Goal: Transaction & Acquisition: Book appointment/travel/reservation

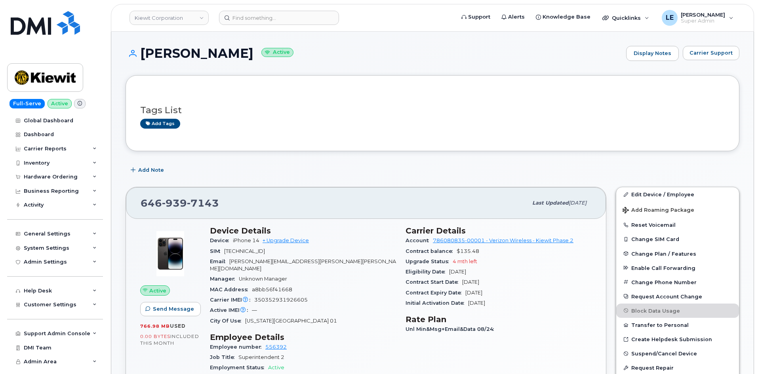
scroll to position [198, 0]
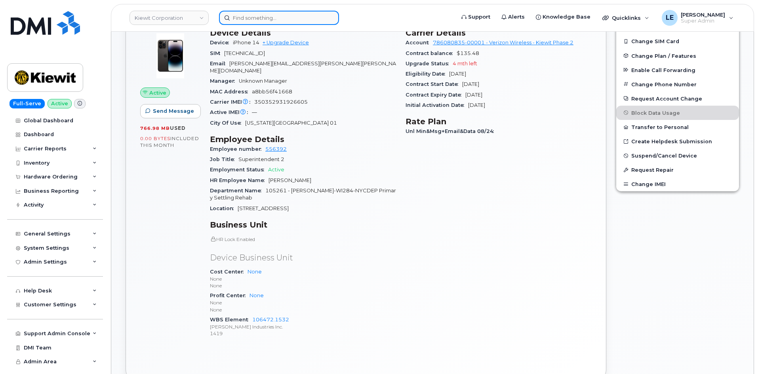
click at [273, 15] on input at bounding box center [279, 18] width 120 height 14
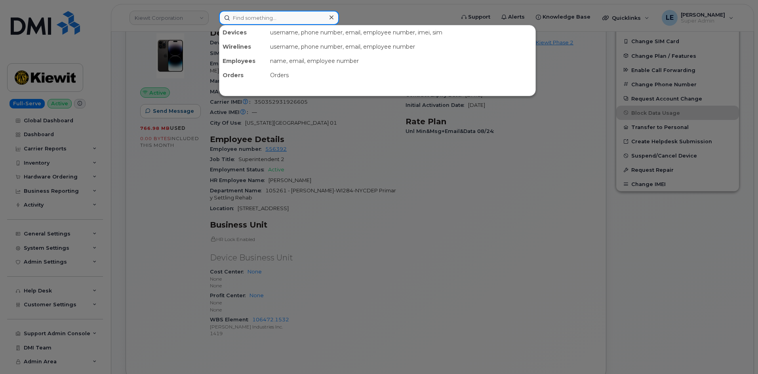
paste input "[PERSON_NAME]"
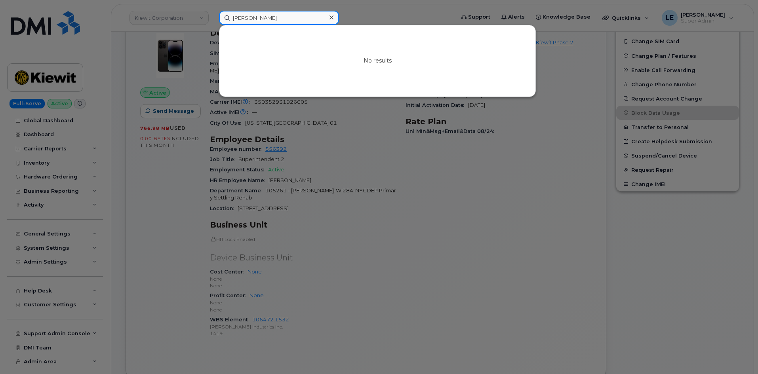
click at [275, 16] on input "Yousy Rico" at bounding box center [279, 18] width 120 height 14
click at [275, 17] on input "Yousy Rico" at bounding box center [279, 18] width 120 height 14
paste input "Alex Leiva"
click at [273, 16] on input "Alex Leiva" at bounding box center [279, 18] width 120 height 14
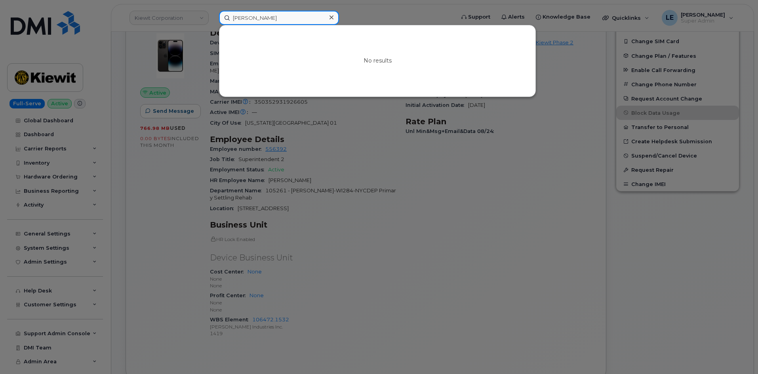
click at [273, 16] on input "Alex Leiva" at bounding box center [279, 18] width 120 height 14
paste input "6452142863"
type input "6452142863"
click at [332, 17] on icon at bounding box center [331, 17] width 4 height 4
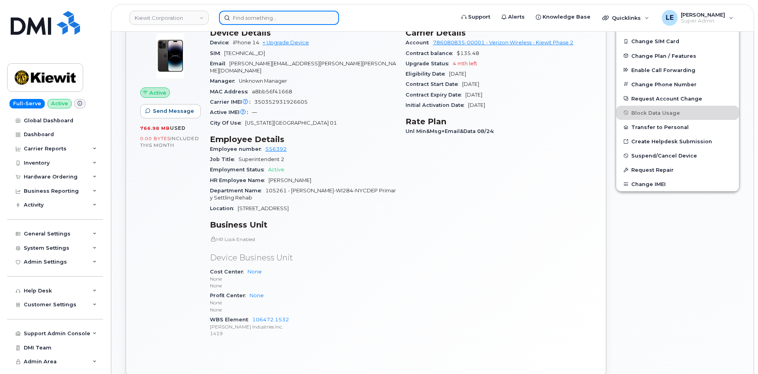
click at [250, 24] on input at bounding box center [279, 18] width 120 height 14
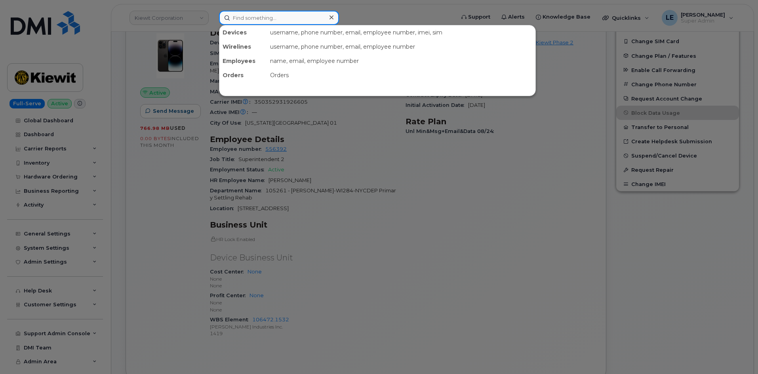
paste input "nmyr413"
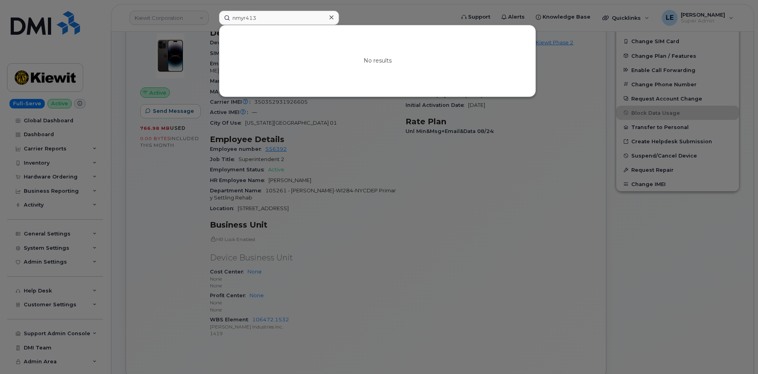
click at [380, 228] on div at bounding box center [379, 187] width 758 height 374
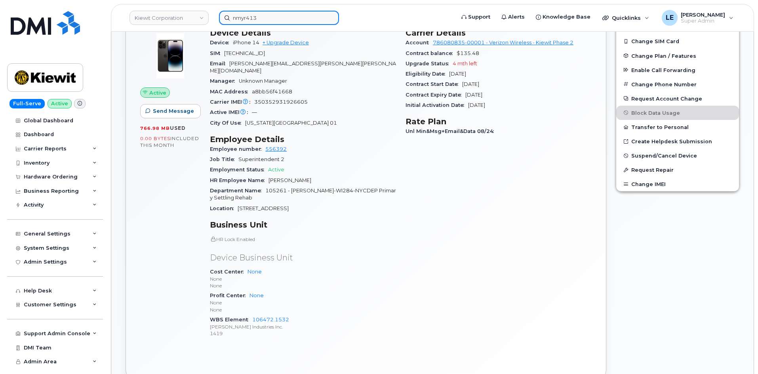
click at [266, 18] on input "nmyr413" at bounding box center [279, 18] width 120 height 14
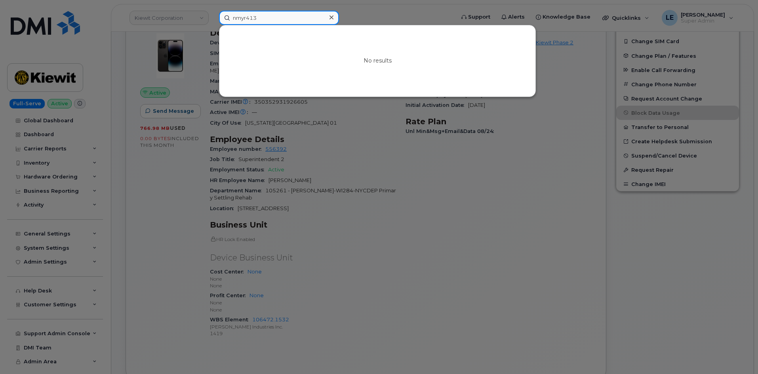
click at [266, 18] on input "nmyr413" at bounding box center [279, 18] width 120 height 14
paste input "DAVID.CROUT@TICUS.COM"
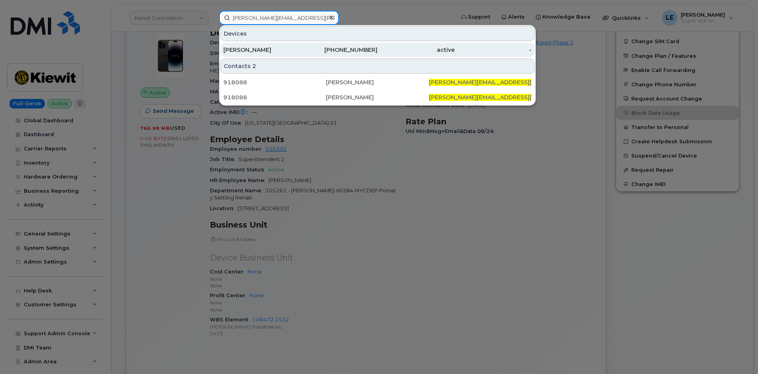
type input "DAVID.CROUT@TICUS.COM"
click at [290, 45] on div "DAVID CROUT" at bounding box center [261, 50] width 77 height 14
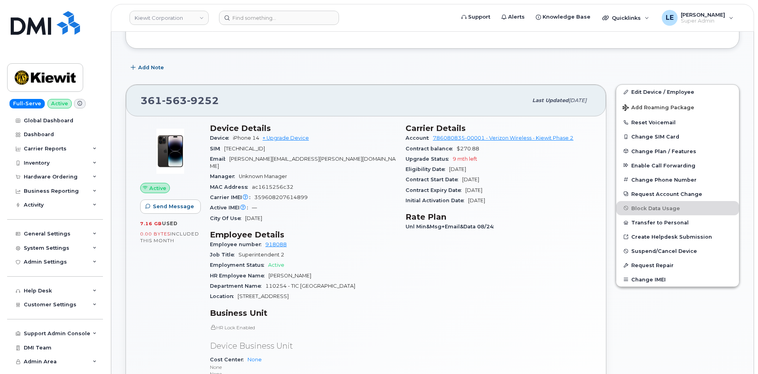
scroll to position [10, 0]
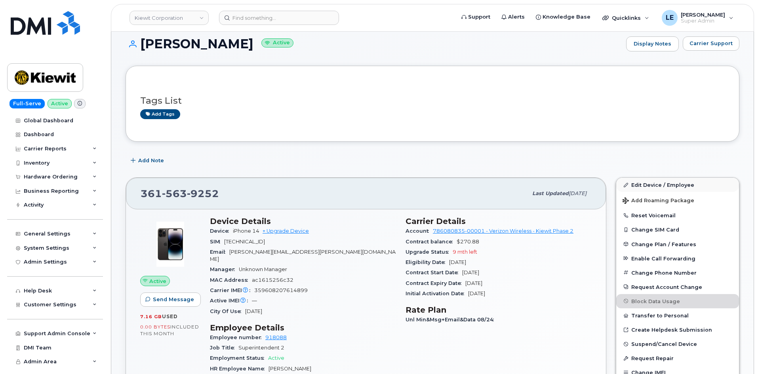
click at [647, 178] on div "Edit Device / Employee Add Roaming Package Reset Voicemail Change SIM Card Chan…" at bounding box center [677, 370] width 133 height 394
click at [648, 180] on link "Edit Device / Employee" at bounding box center [677, 185] width 123 height 14
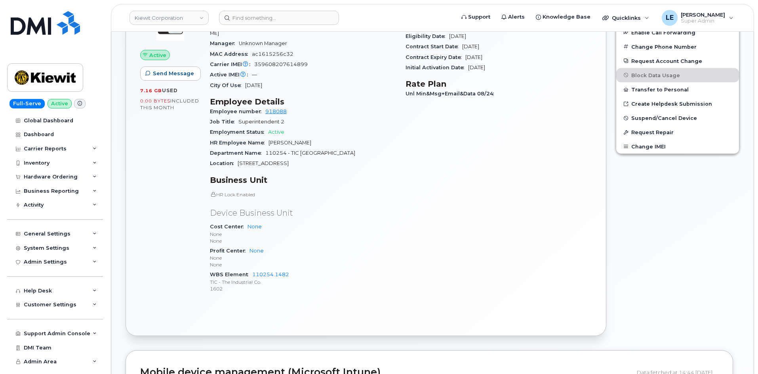
scroll to position [128, 0]
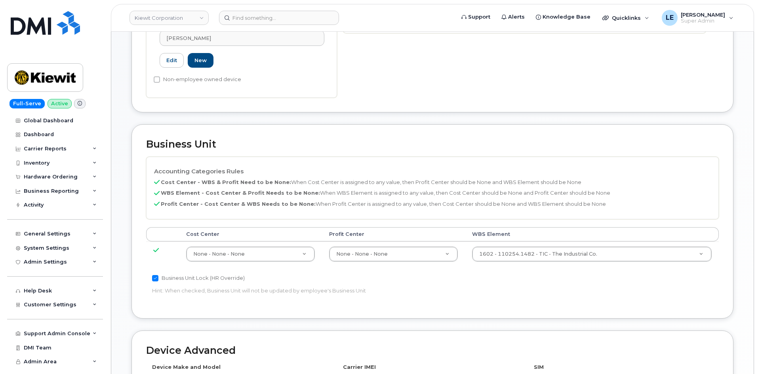
scroll to position [277, 0]
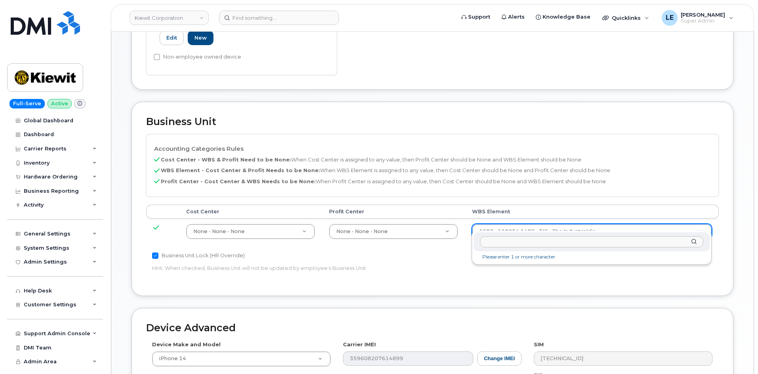
click at [514, 236] on input "text" at bounding box center [591, 241] width 223 height 11
type input "106191.1033"
type input "33498598"
click at [516, 265] on p "Hint: When checked, Business Unit will not be updated by employee's Business Un…" at bounding box center [336, 269] width 369 height 8
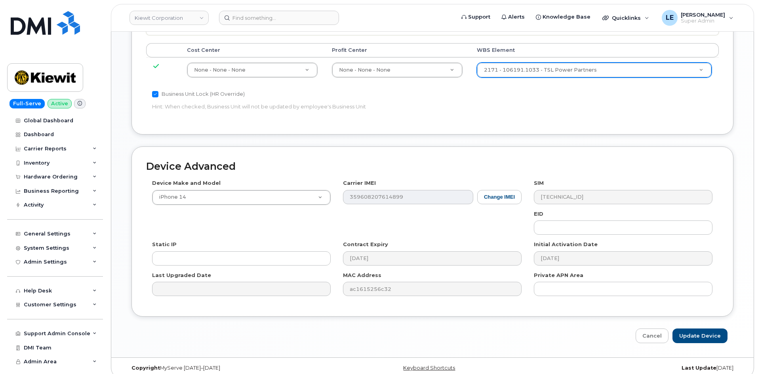
scroll to position [440, 0]
click at [699, 328] on input "Update Device" at bounding box center [699, 335] width 55 height 15
type input "Saving..."
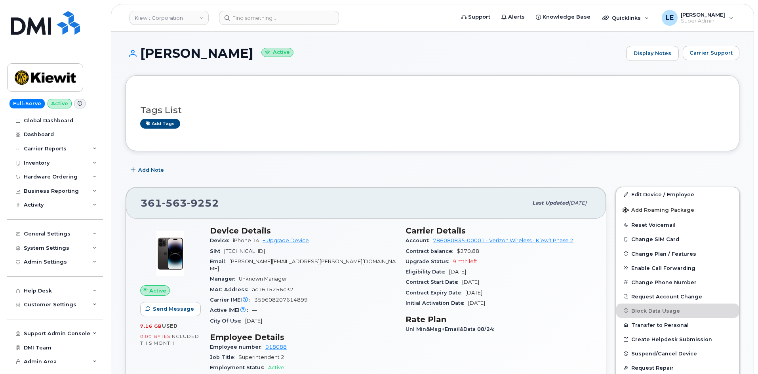
click at [191, 51] on h1 "DAVID CROUT Active" at bounding box center [374, 53] width 497 height 14
click at [190, 52] on h1 "DAVID CROUT Active" at bounding box center [374, 53] width 497 height 14
drag, startPoint x: 143, startPoint y: 53, endPoint x: 236, endPoint y: 50, distance: 93.5
click at [236, 50] on h1 "DAVID CROUT Active" at bounding box center [374, 53] width 497 height 14
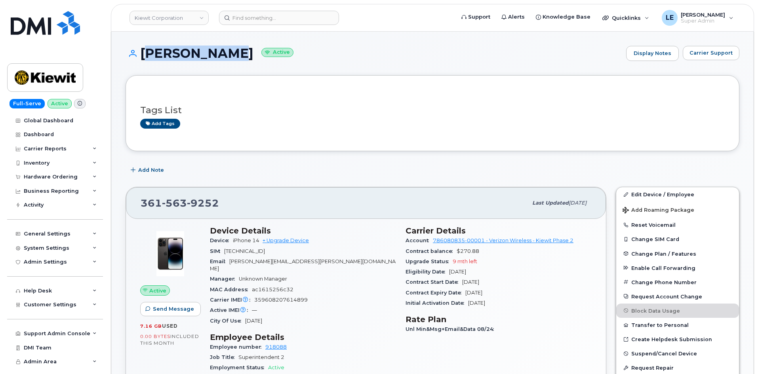
copy h1 "[PERSON_NAME]"
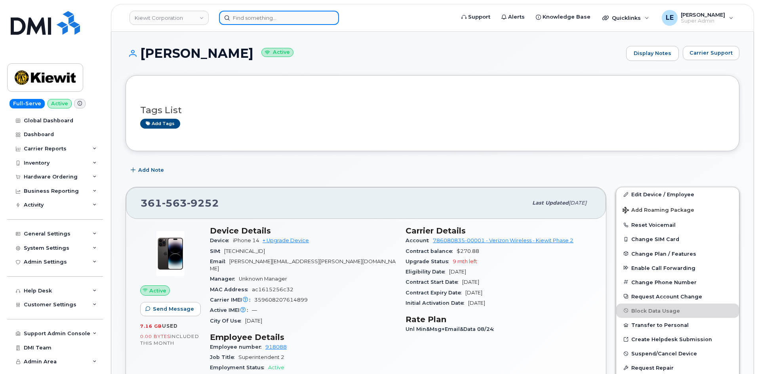
click at [257, 21] on input at bounding box center [279, 18] width 120 height 14
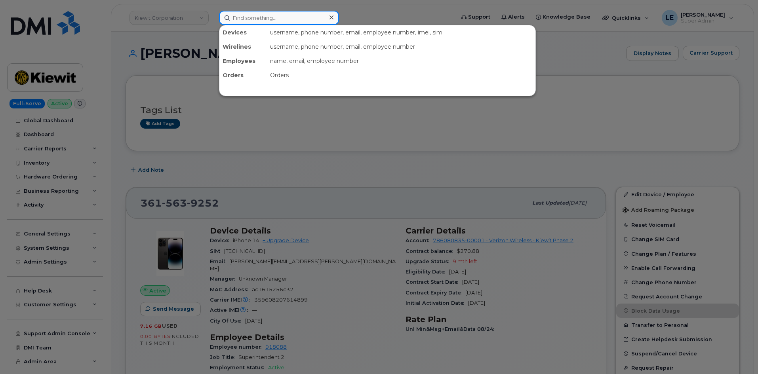
paste input "[PERSON_NAME]"
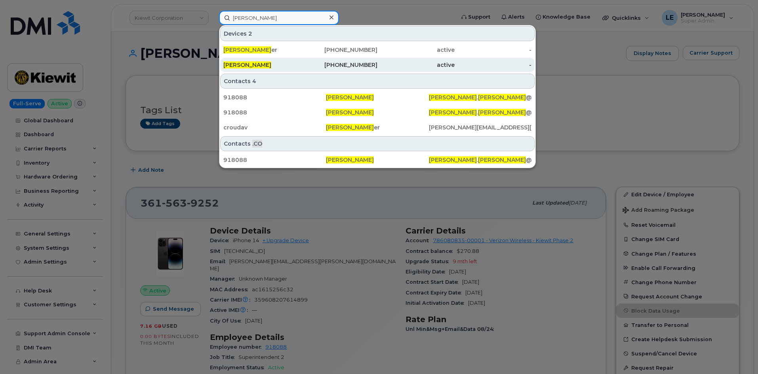
type input "[PERSON_NAME]"
click at [318, 63] on div "361-563-9252" at bounding box center [339, 65] width 77 height 8
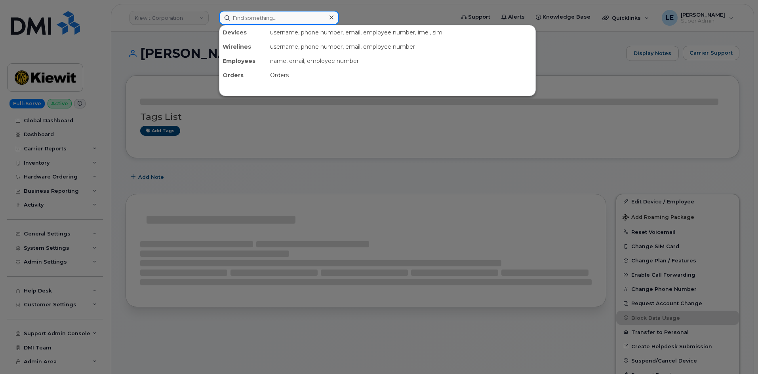
click at [289, 18] on input at bounding box center [279, 18] width 120 height 14
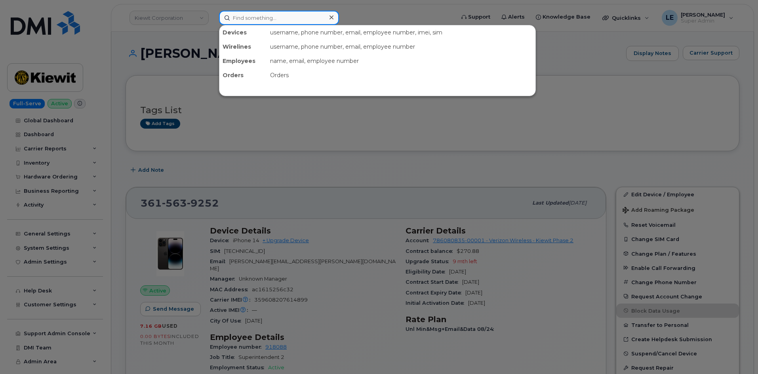
paste input "DAVID CROUT"
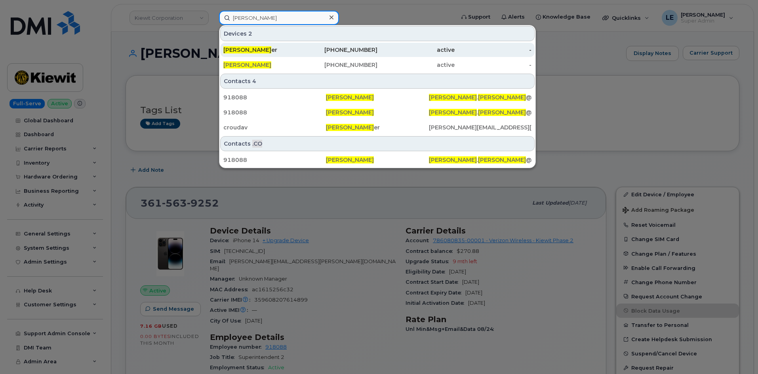
type input "DAVID CROUT"
click at [277, 50] on div "David Crout er" at bounding box center [261, 50] width 77 height 8
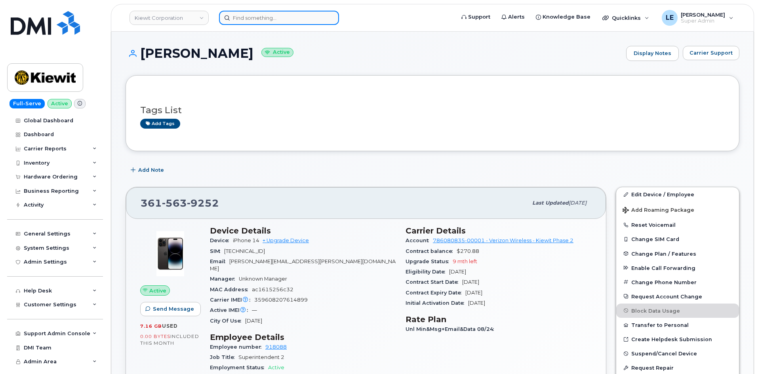
click at [290, 20] on input at bounding box center [279, 18] width 120 height 14
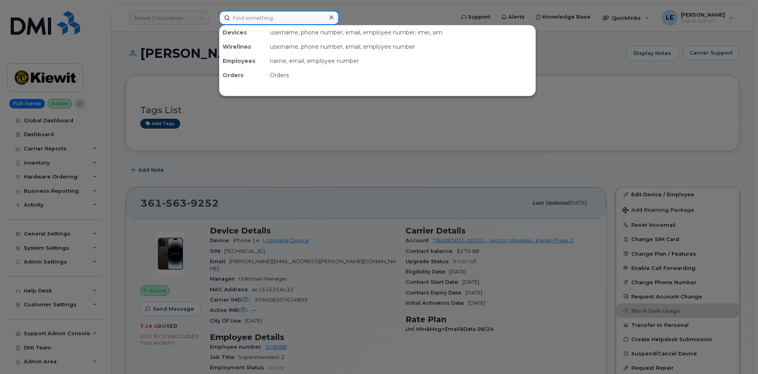
paste input "[PERSON_NAME][EMAIL_ADDRESS][PERSON_NAME][DOMAIN_NAME]"
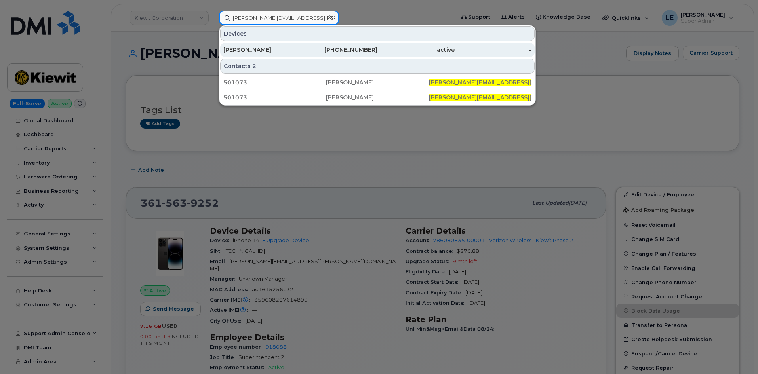
type input "[PERSON_NAME][EMAIL_ADDRESS][PERSON_NAME][DOMAIN_NAME]"
click at [276, 46] on div "[PERSON_NAME]" at bounding box center [261, 50] width 77 height 14
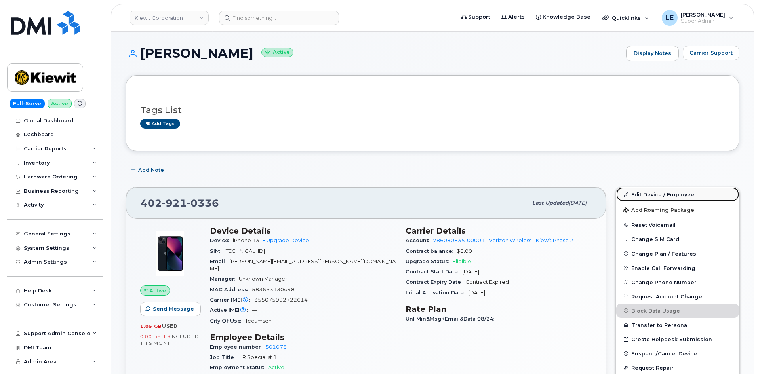
click at [646, 192] on link "Edit Device / Employee" at bounding box center [677, 194] width 123 height 14
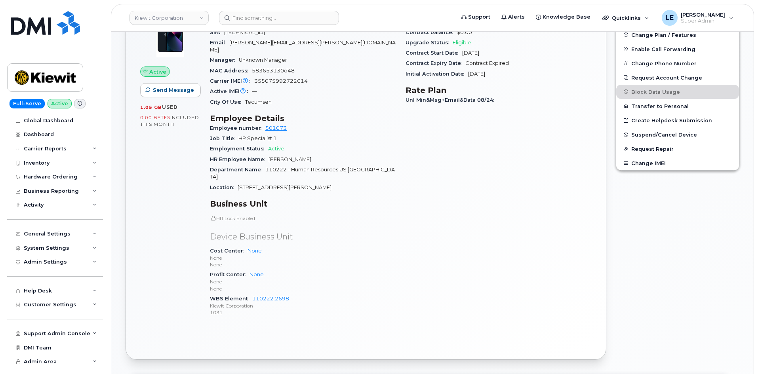
scroll to position [238, 0]
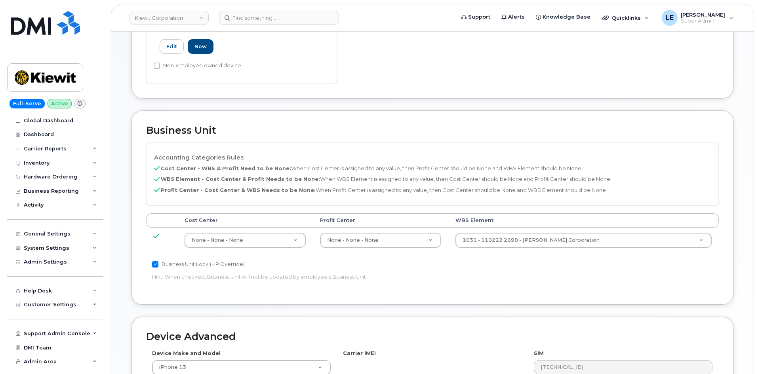
scroll to position [277, 0]
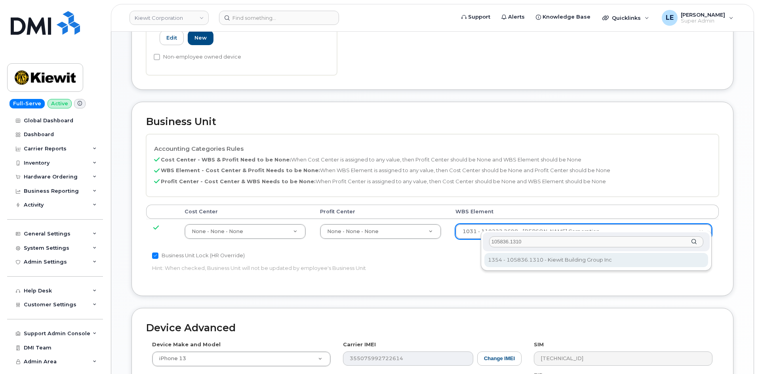
type input "105836.1310"
type input "33788427"
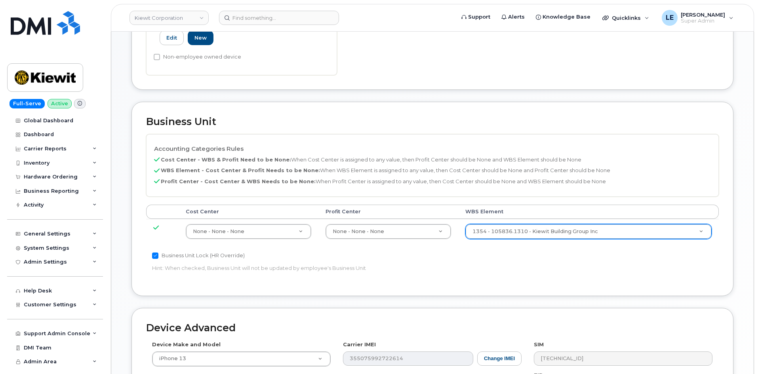
click at [526, 260] on div "Business Unit Lock (HR Override) Hint: When checked, Business Unit will not be …" at bounding box center [337, 263] width 382 height 25
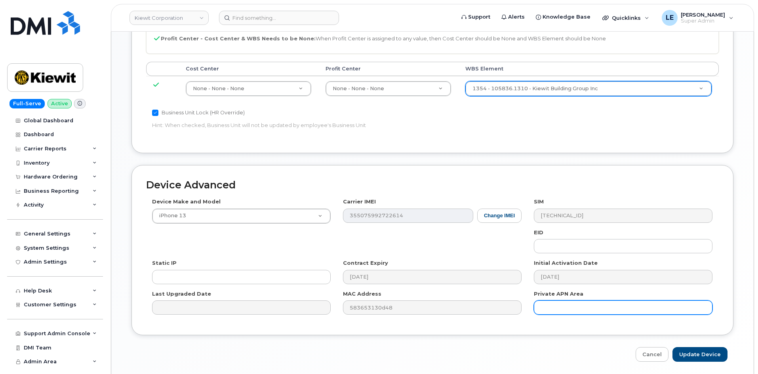
scroll to position [440, 0]
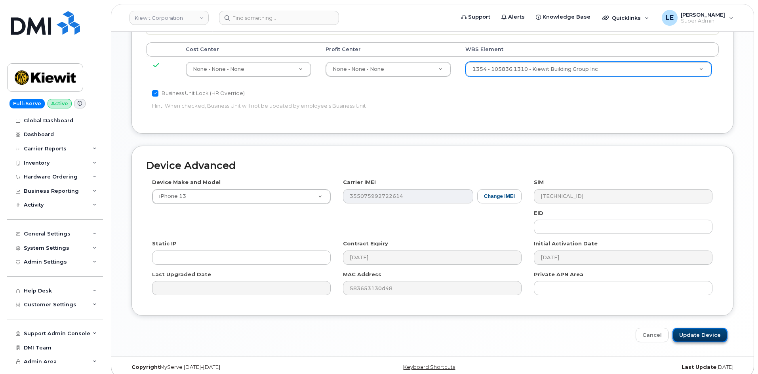
click at [697, 328] on input "Update Device" at bounding box center [699, 335] width 55 height 15
type input "Saving..."
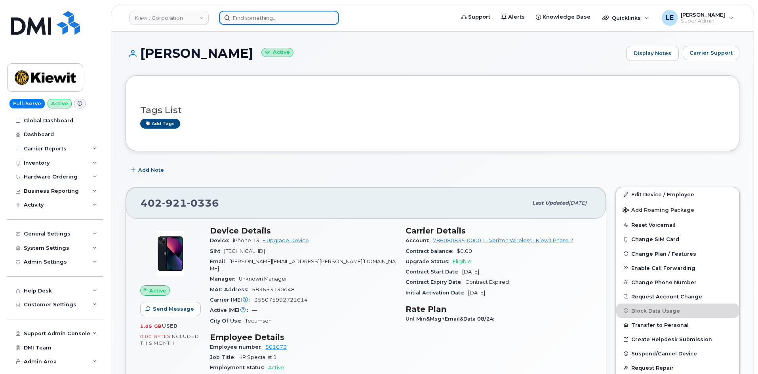
click at [246, 24] on input at bounding box center [279, 18] width 120 height 14
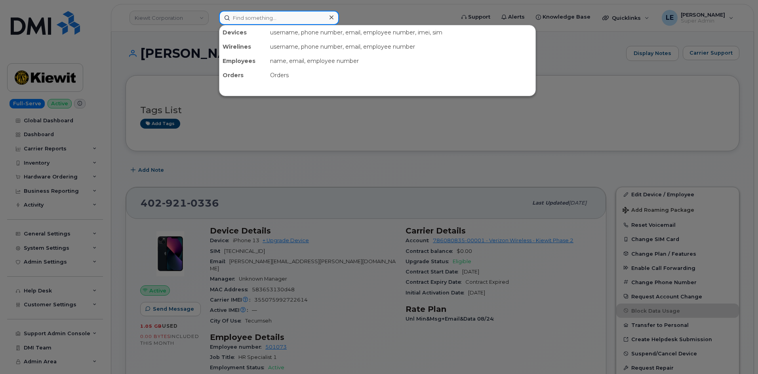
paste input "[EMAIL_ADDRESS][DOMAIN_NAME]"
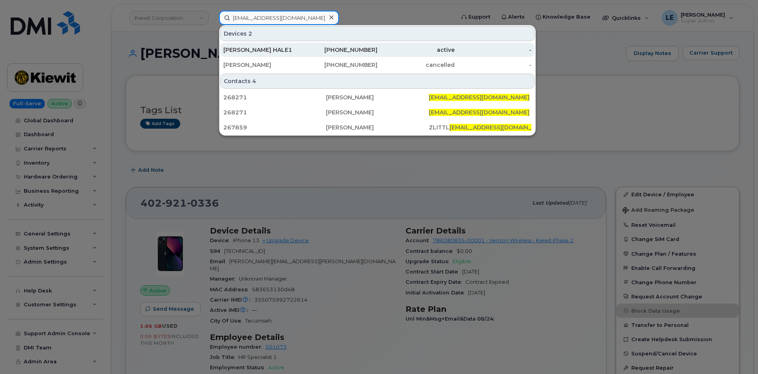
type input "[EMAIL_ADDRESS][DOMAIN_NAME]"
click at [289, 48] on div "[PERSON_NAME] HALE1" at bounding box center [261, 50] width 77 height 8
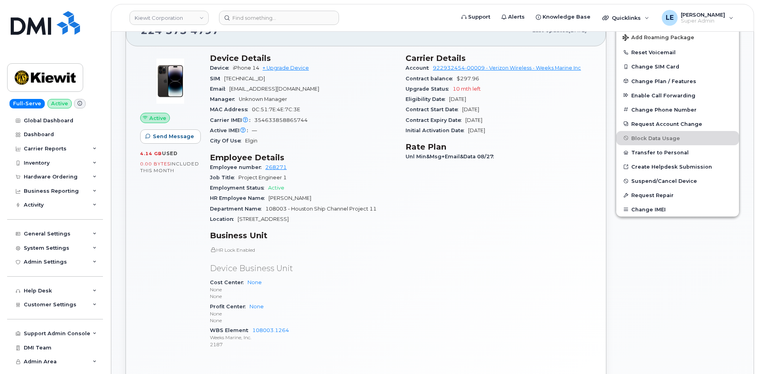
scroll to position [238, 0]
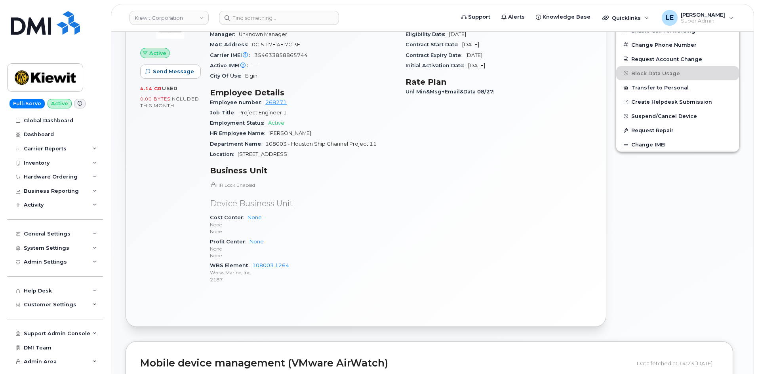
click at [480, 182] on div "Carrier Details Account 922932454-00009 - Verizon Wireless - Weeks Marine Inc C…" at bounding box center [499, 140] width 196 height 312
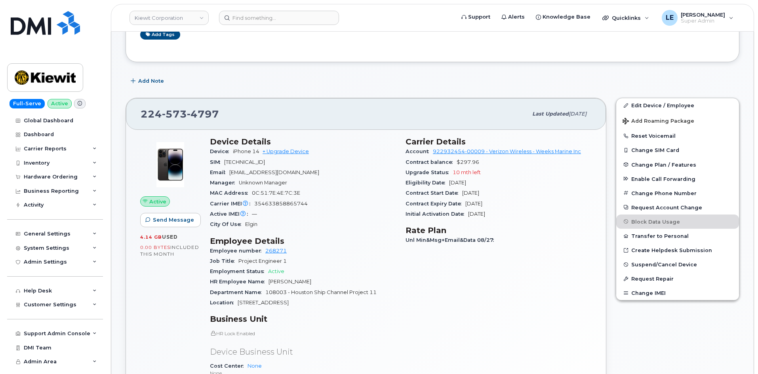
scroll to position [79, 0]
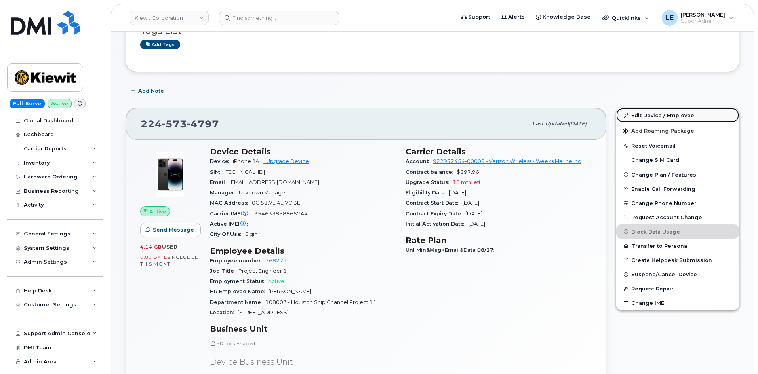
click at [636, 110] on link "Edit Device / Employee" at bounding box center [677, 115] width 123 height 14
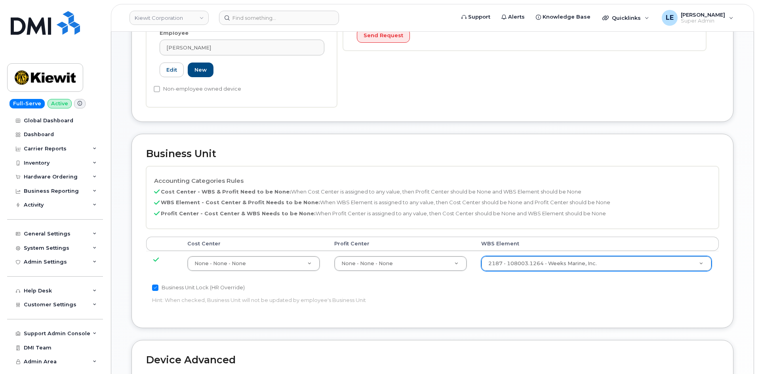
scroll to position [238, 0]
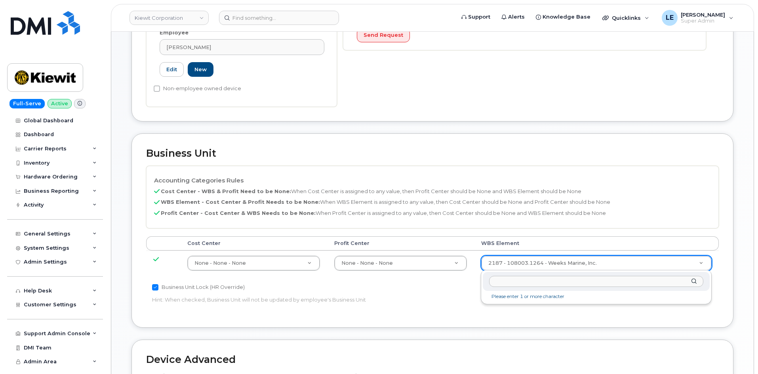
click at [503, 282] on input "text" at bounding box center [596, 281] width 214 height 11
type input "106457.1195"
type input "35538040"
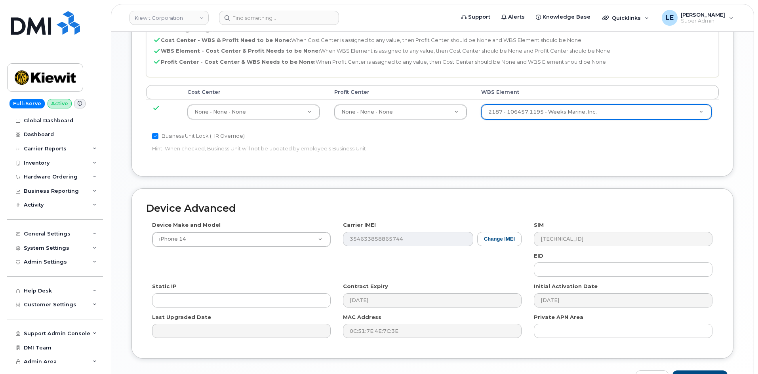
scroll to position [440, 0]
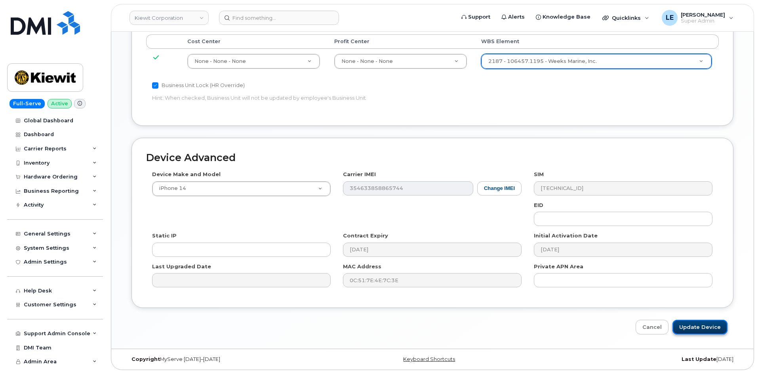
click at [703, 327] on input "Update Device" at bounding box center [699, 327] width 55 height 15
type input "Saving..."
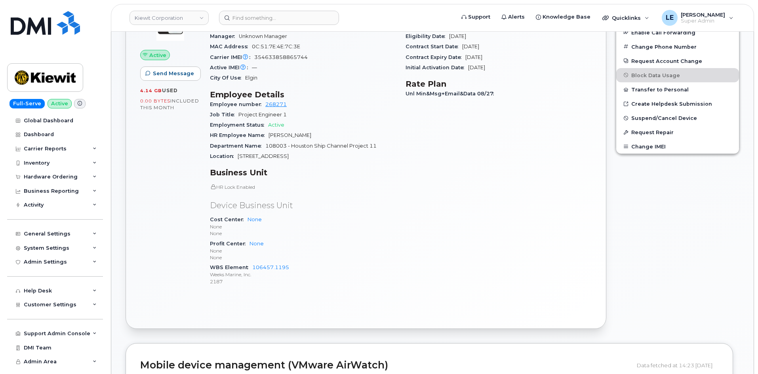
scroll to position [238, 0]
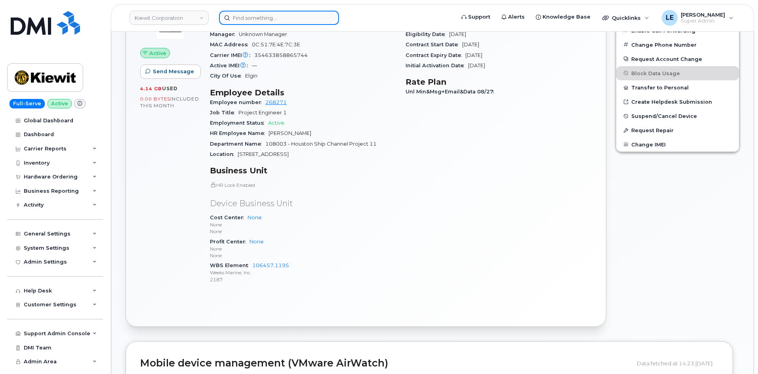
click at [302, 23] on input at bounding box center [279, 18] width 120 height 14
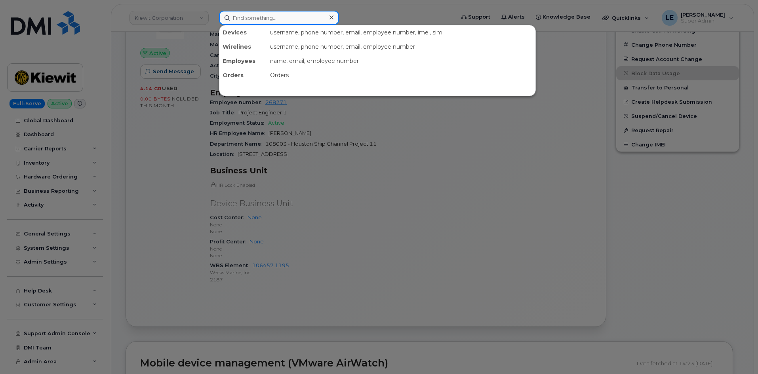
paste input "[PERSON_NAME]"
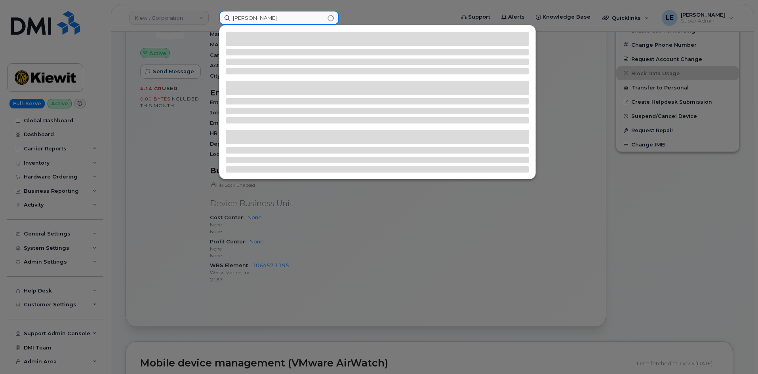
click at [234, 23] on input "[PERSON_NAME]" at bounding box center [279, 18] width 120 height 14
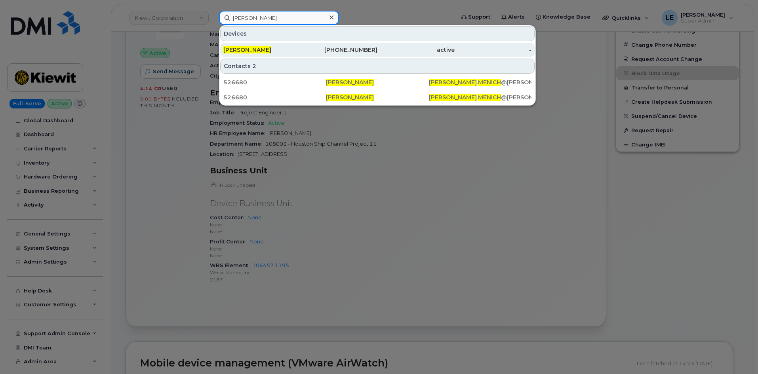
type input "[PERSON_NAME]"
click at [261, 53] on div "[PERSON_NAME]" at bounding box center [261, 50] width 77 height 8
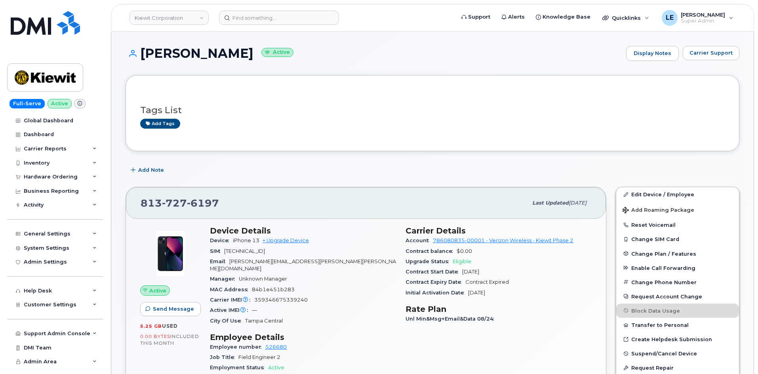
click at [242, 164] on div "Add Note" at bounding box center [433, 170] width 614 height 14
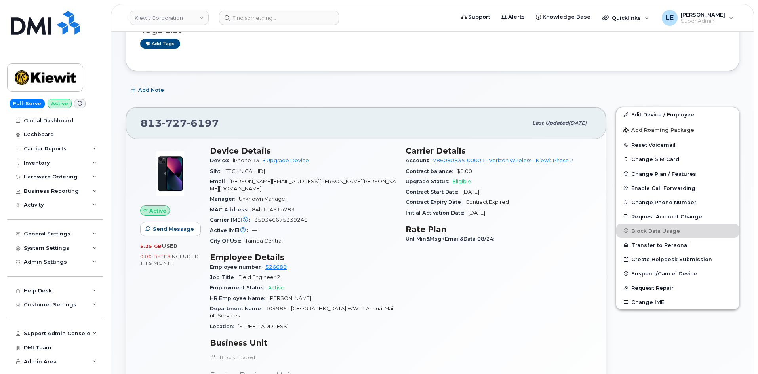
scroll to position [79, 0]
click at [627, 109] on link "Edit Device / Employee" at bounding box center [677, 115] width 123 height 14
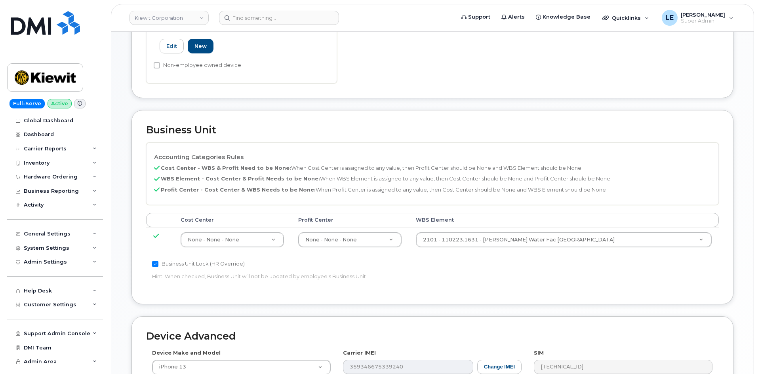
scroll to position [356, 0]
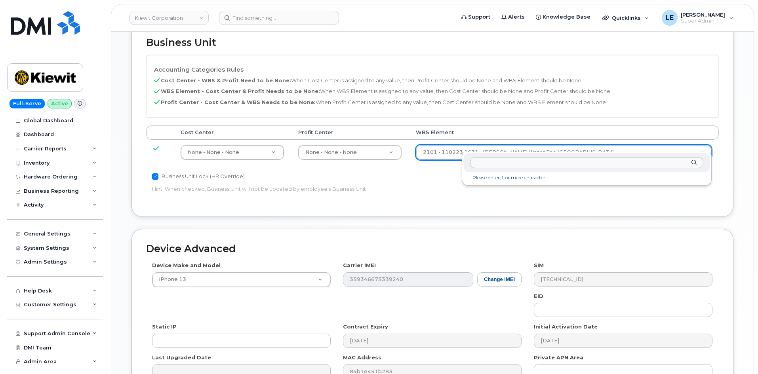
click at [505, 163] on input "text" at bounding box center [586, 162] width 233 height 11
type input "105567.1882"
type input "30252769"
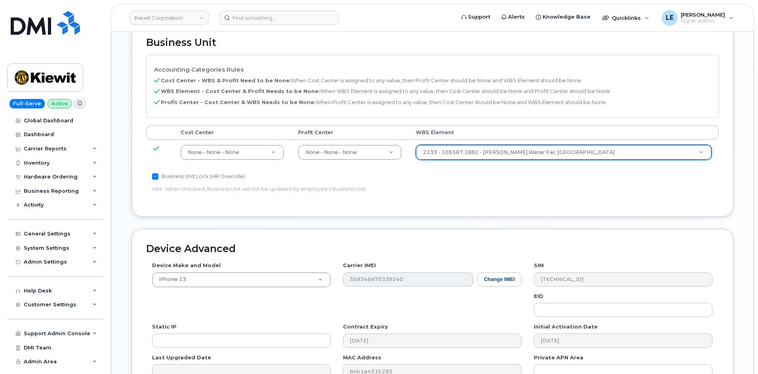
click at [503, 185] on p "Hint: When checked, Business Unit will not be updated by employee's Business Un…" at bounding box center [336, 189] width 369 height 8
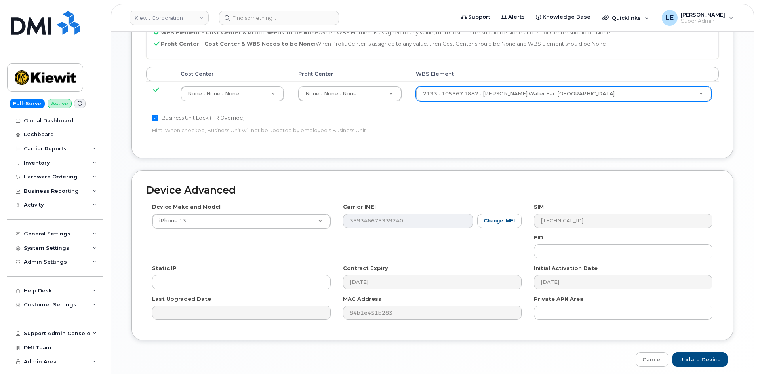
scroll to position [440, 0]
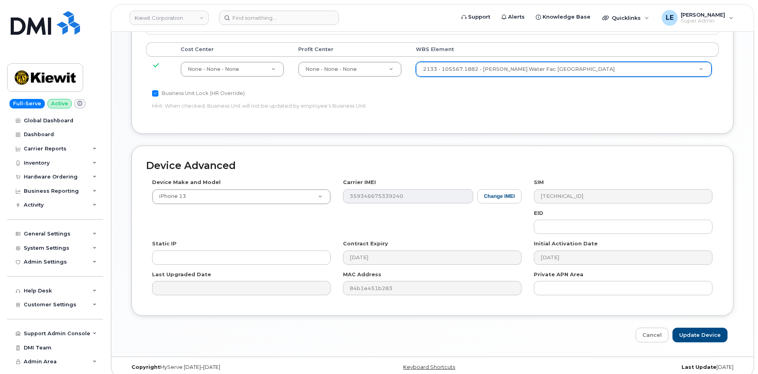
click at [693, 330] on input "Update Device" at bounding box center [699, 335] width 55 height 15
type input "Saving..."
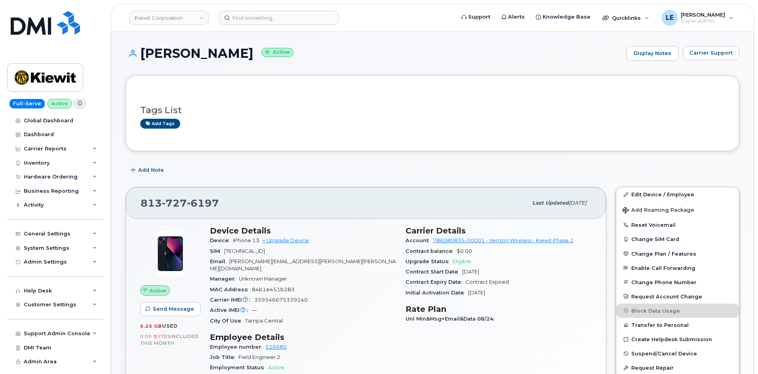
click at [284, 164] on div "Add Note" at bounding box center [433, 170] width 614 height 14
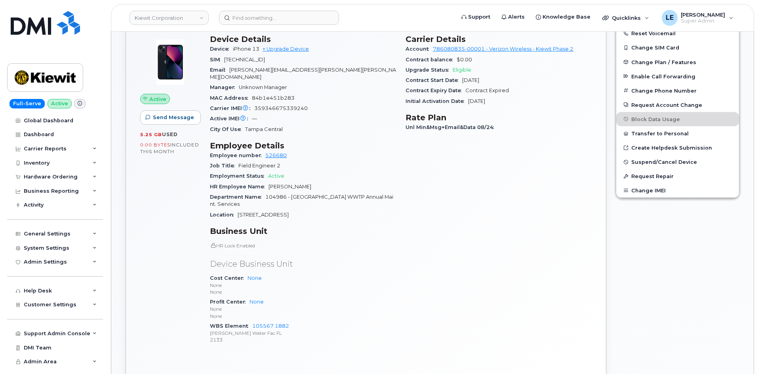
scroll to position [198, 0]
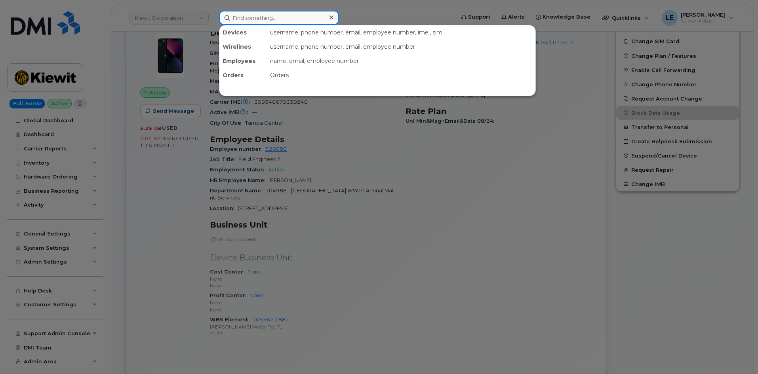
click at [263, 17] on input at bounding box center [279, 18] width 120 height 14
paste input "301042"
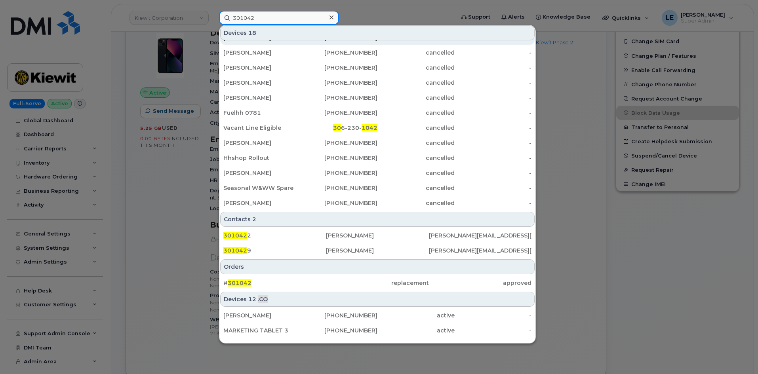
scroll to position [113, 0]
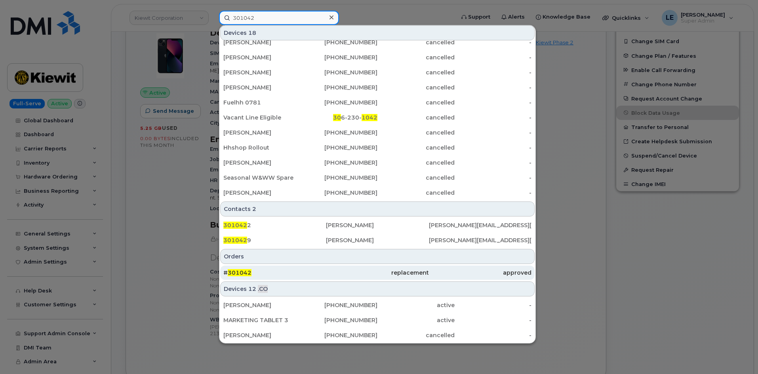
type input "301042"
click at [268, 270] on div "# 301042" at bounding box center [274, 273] width 103 height 8
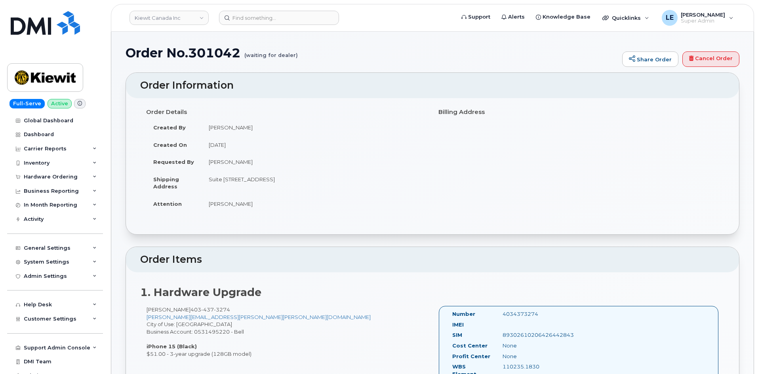
click at [269, 257] on h2 "Order Items" at bounding box center [432, 259] width 585 height 11
click at [282, 22] on input at bounding box center [279, 18] width 120 height 14
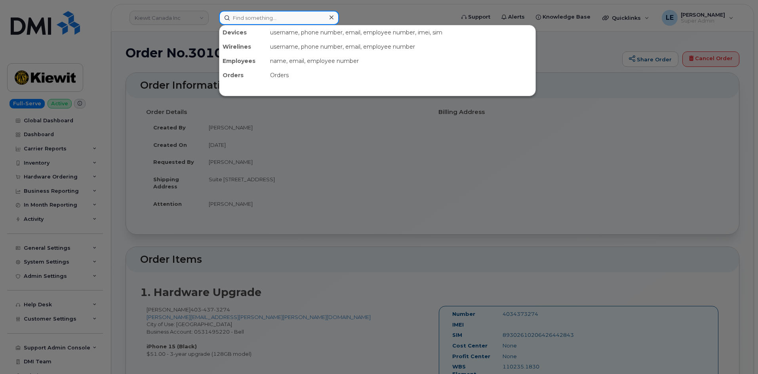
paste input "857-498-2494"
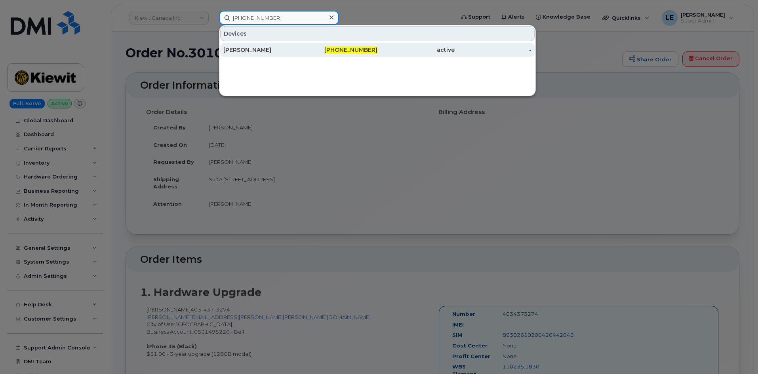
type input "857-498-2494"
click at [279, 48] on div "[PERSON_NAME]" at bounding box center [261, 50] width 77 height 8
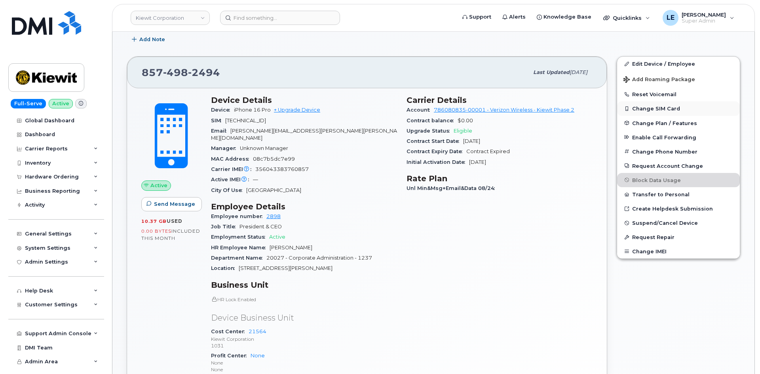
scroll to position [79, 0]
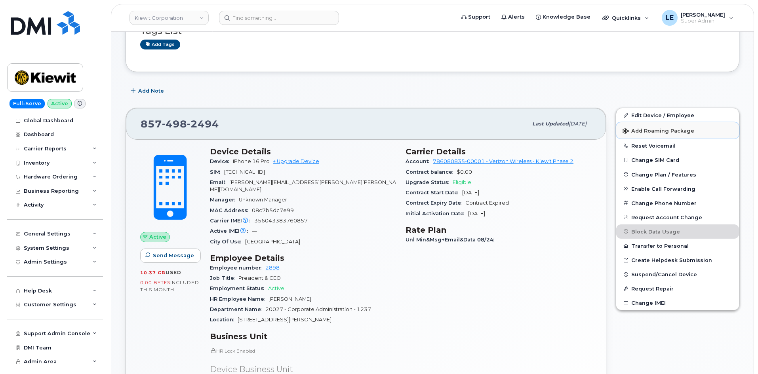
click at [644, 132] on span "Add Roaming Package" at bounding box center [659, 132] width 72 height 8
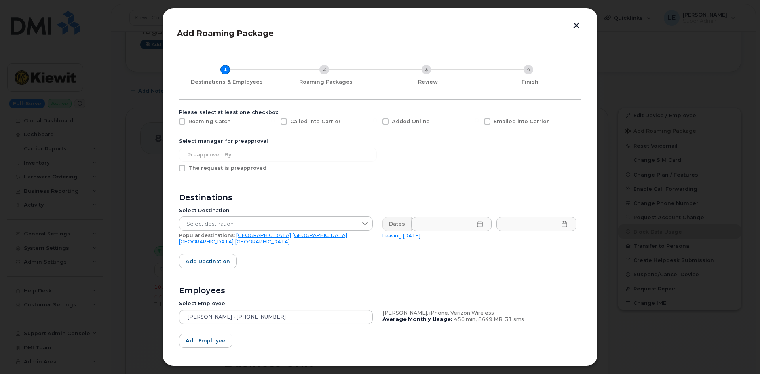
click at [394, 121] on span "Added Online" at bounding box center [411, 121] width 38 height 6
click at [377, 121] on input "Added Online" at bounding box center [375, 120] width 4 height 4
checkbox input "true"
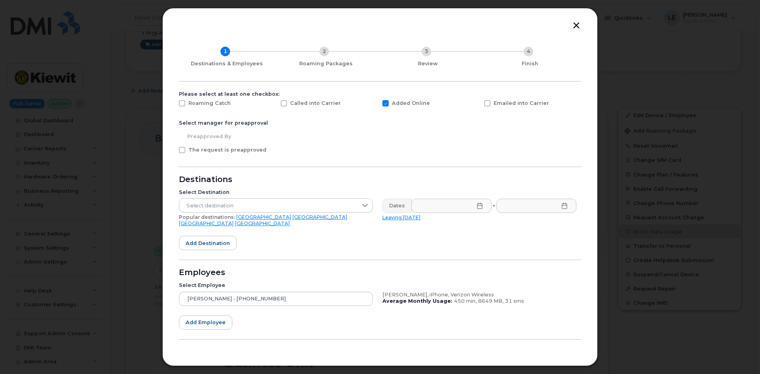
scroll to position [36, 0]
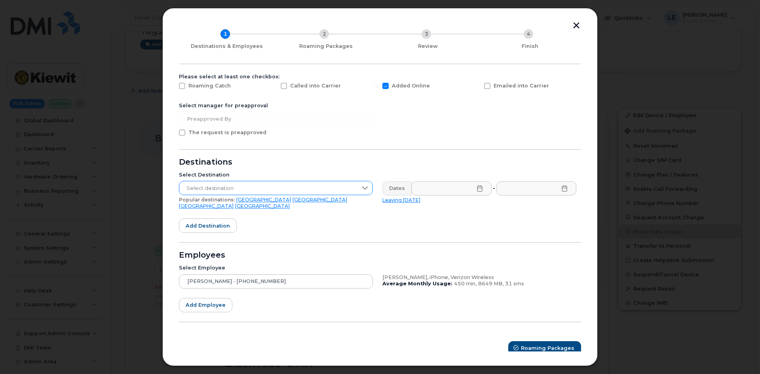
click at [236, 186] on span "Select destination" at bounding box center [268, 188] width 178 height 14
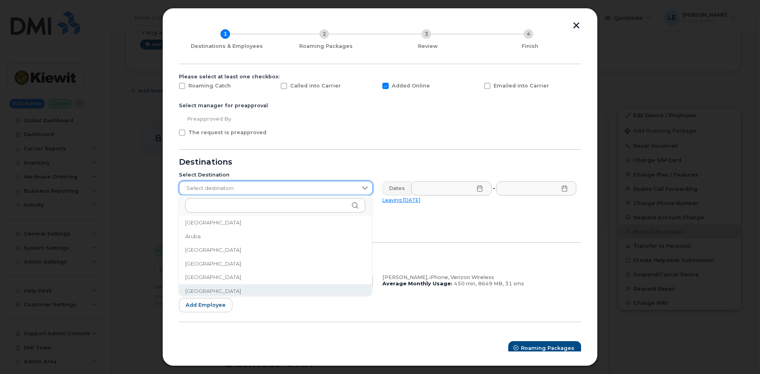
scroll to position [129, 0]
click at [217, 287] on li "[GEOGRAPHIC_DATA]" at bounding box center [275, 289] width 193 height 14
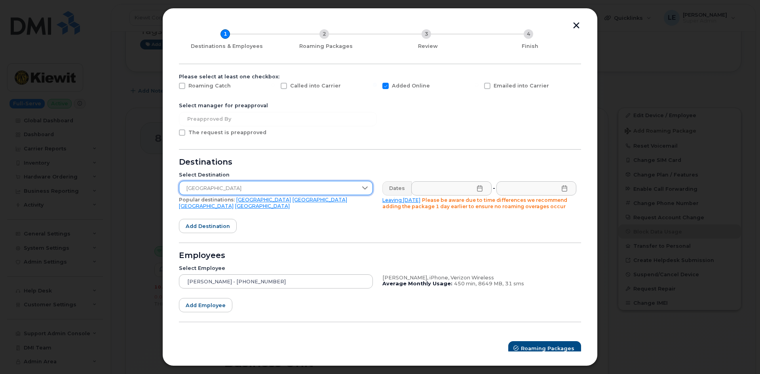
click at [342, 224] on form "Please select at least one checkbox: Roaming Catch Called into Carrier Added On…" at bounding box center [380, 215] width 402 height 282
click at [213, 229] on span "Add destination" at bounding box center [208, 227] width 44 height 8
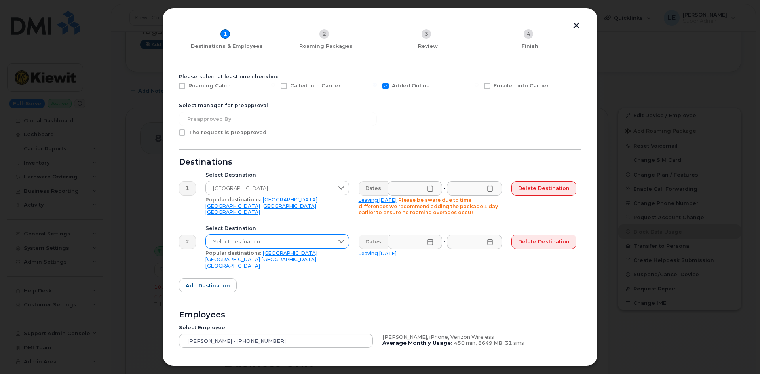
drag, startPoint x: 235, startPoint y: 232, endPoint x: 237, endPoint y: 235, distance: 4.1
click at [235, 233] on div "Select Destination Select destination Popular destinations: USA Mexico United K…" at bounding box center [277, 247] width 153 height 53
click at [238, 237] on span "Select destination" at bounding box center [270, 242] width 128 height 14
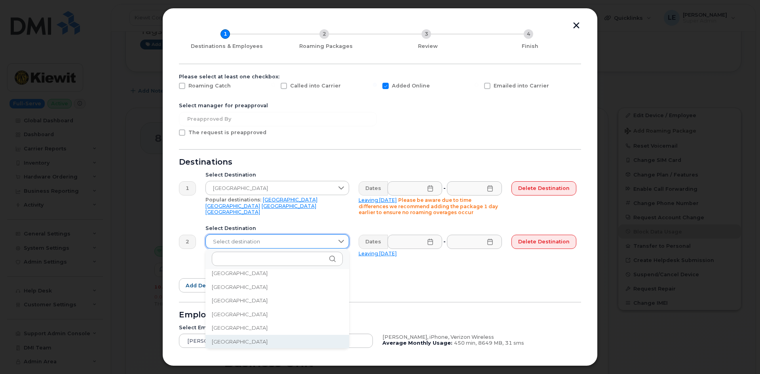
scroll to position [756, 0]
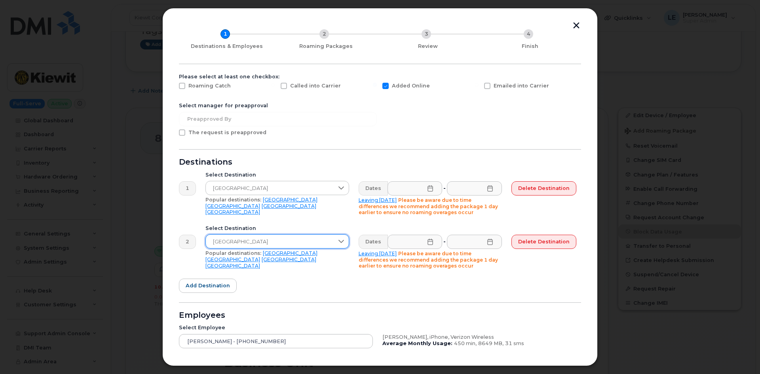
click at [354, 274] on form "Please select at least one checkbox: Roaming Catch Called into Carrier Added On…" at bounding box center [380, 245] width 402 height 342
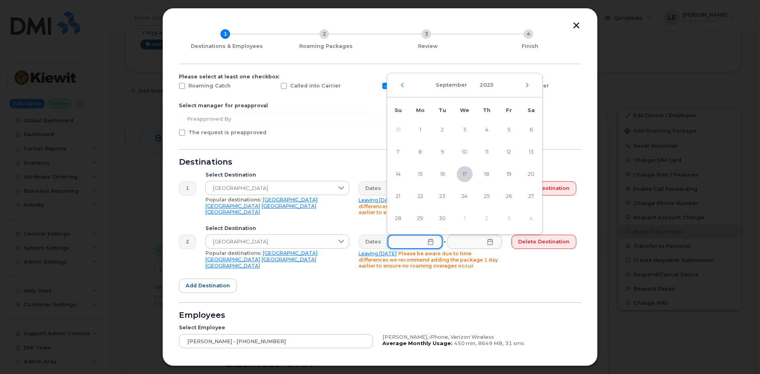
click at [426, 242] on input "text" at bounding box center [415, 242] width 55 height 14
click at [482, 199] on span "25" at bounding box center [487, 197] width 16 height 16
type input "09/25/2025"
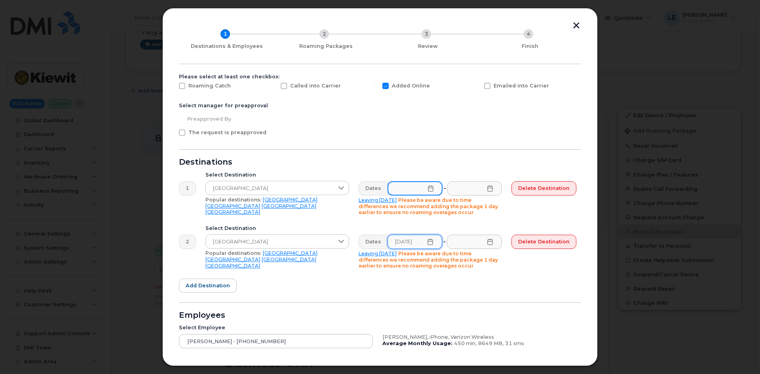
click at [412, 192] on input "text" at bounding box center [415, 188] width 55 height 14
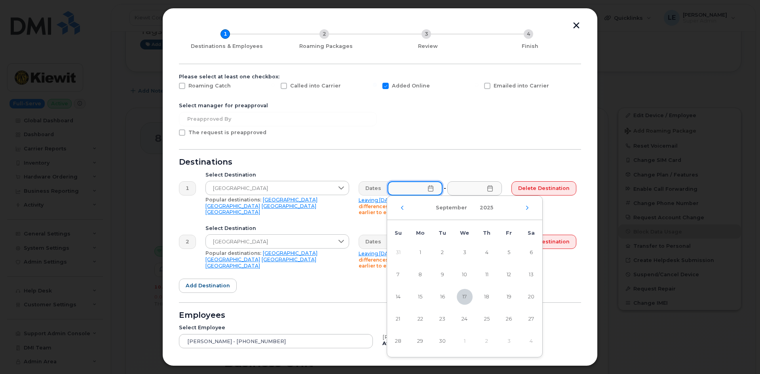
scroll to position [0, 0]
click at [483, 315] on span "25" at bounding box center [487, 319] width 16 height 16
type input "09/25/2025"
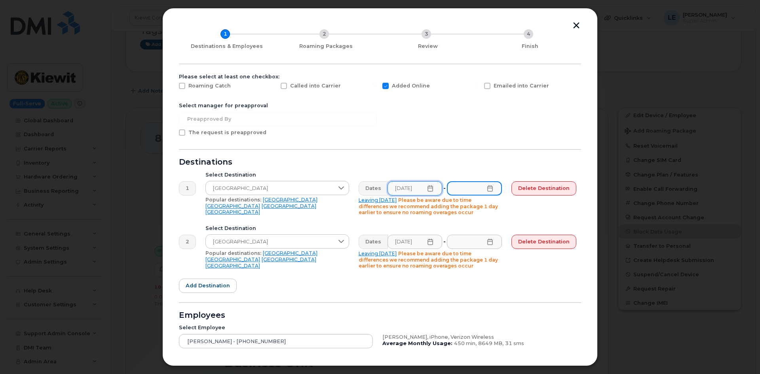
click at [460, 189] on input "text" at bounding box center [474, 188] width 55 height 14
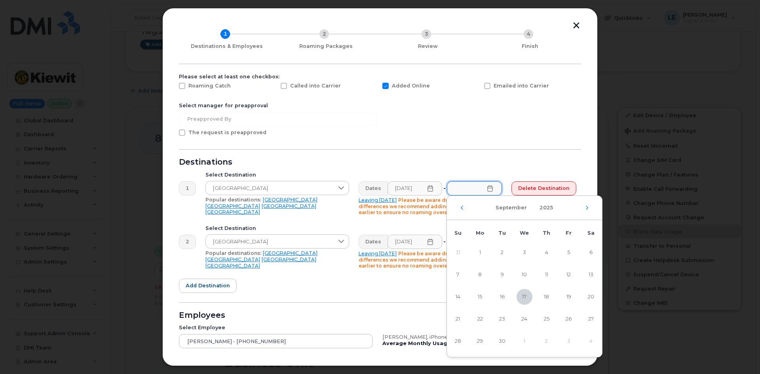
click at [589, 210] on div "September 2025" at bounding box center [524, 208] width 155 height 24
click at [587, 207] on icon "Next Month" at bounding box center [587, 208] width 2 height 4
click at [591, 253] on span "4" at bounding box center [591, 253] width 16 height 16
type input "10/04/2025"
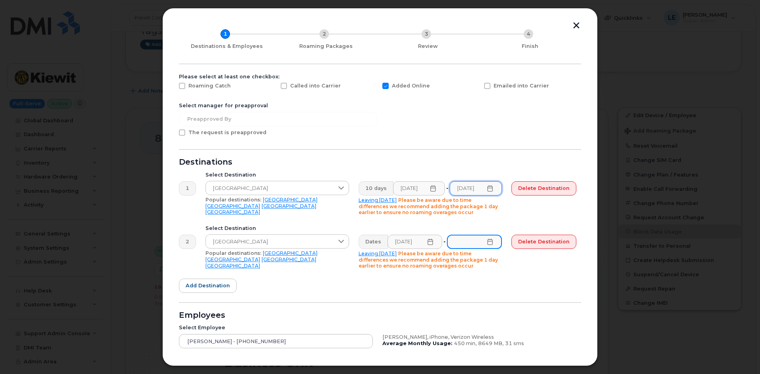
click at [491, 245] on input "text" at bounding box center [474, 242] width 55 height 14
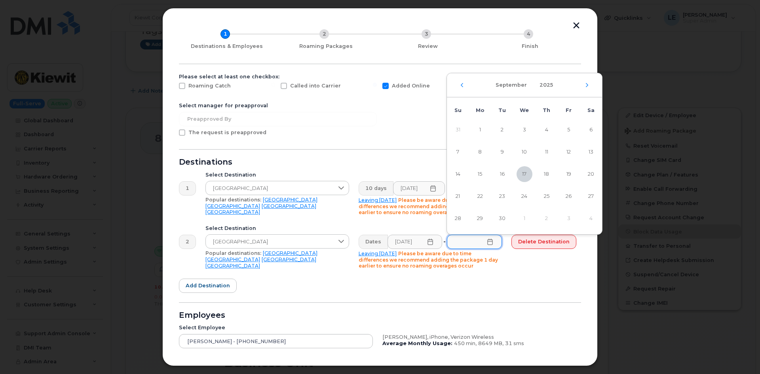
click at [588, 80] on div "September 2025" at bounding box center [524, 85] width 155 height 24
click at [588, 84] on icon "Next Month" at bounding box center [587, 85] width 5 height 6
click at [588, 134] on span "4" at bounding box center [591, 130] width 16 height 16
type input "10/04/2025"
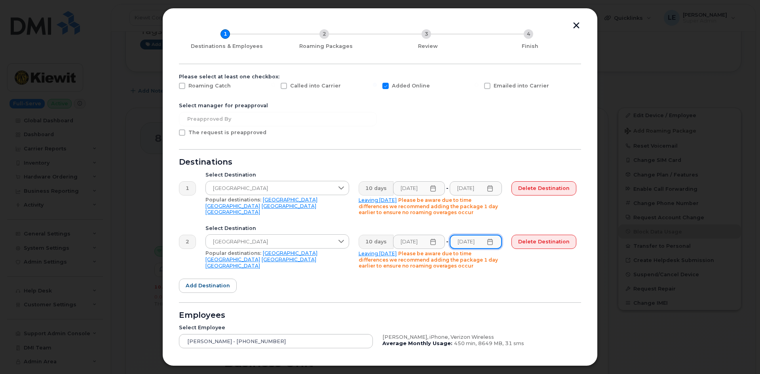
scroll to position [0, 4]
click at [419, 130] on form "Please select at least one checkbox: Roaming Catch Called into Carrier Added On…" at bounding box center [380, 245] width 402 height 342
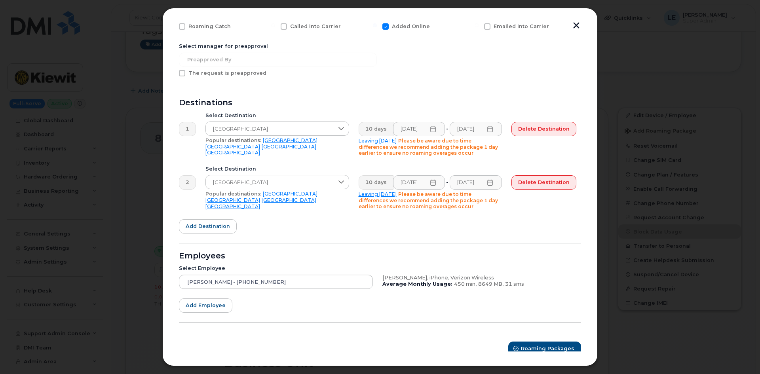
scroll to position [101, 0]
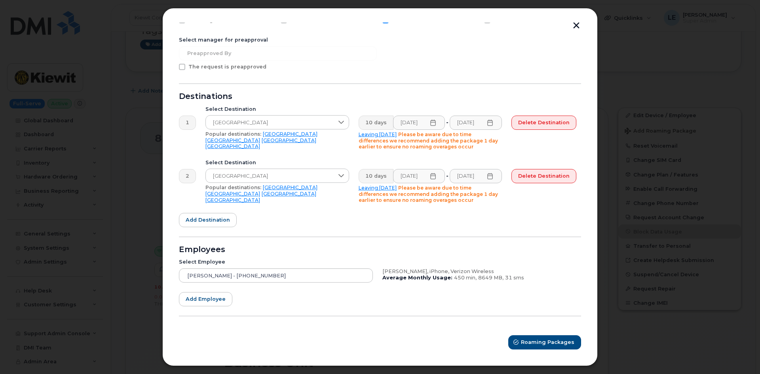
click at [284, 206] on div "Select Destination Dominican Republic Popular destinations: USA Mexico United K…" at bounding box center [277, 181] width 153 height 53
click at [542, 342] on span "Roaming Packages" at bounding box center [548, 343] width 53 height 8
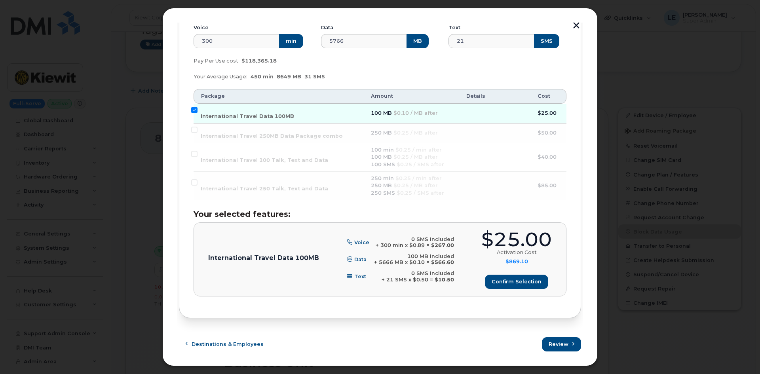
scroll to position [163, 0]
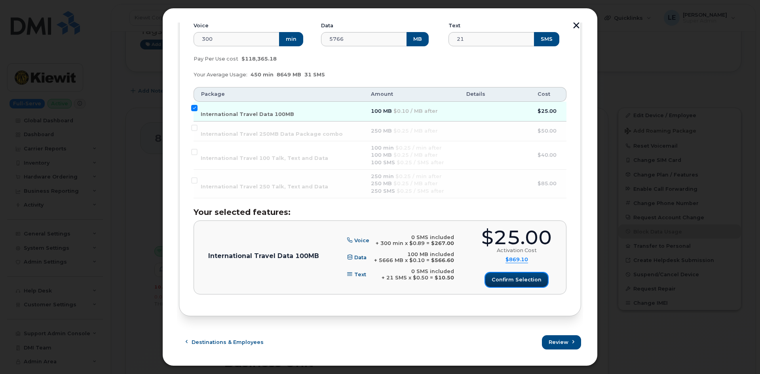
click at [516, 279] on span "Confirm selection" at bounding box center [517, 280] width 50 height 8
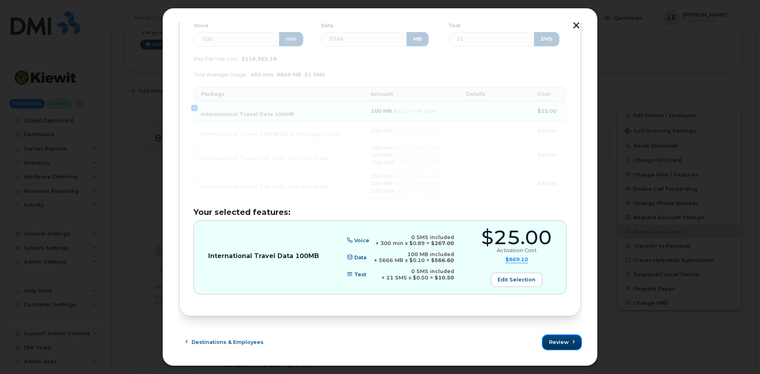
click at [551, 341] on span "Review" at bounding box center [559, 343] width 20 height 8
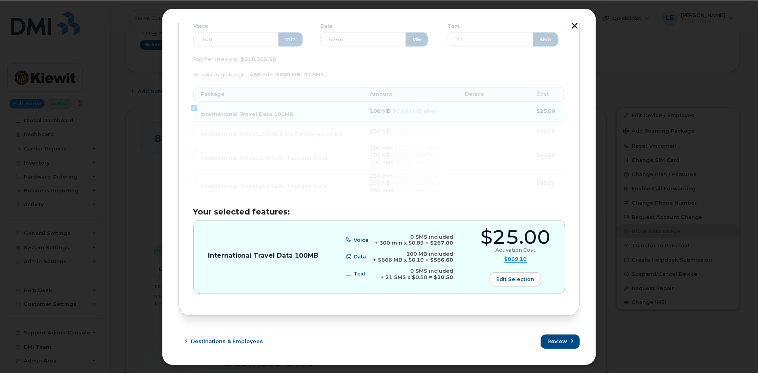
scroll to position [0, 0]
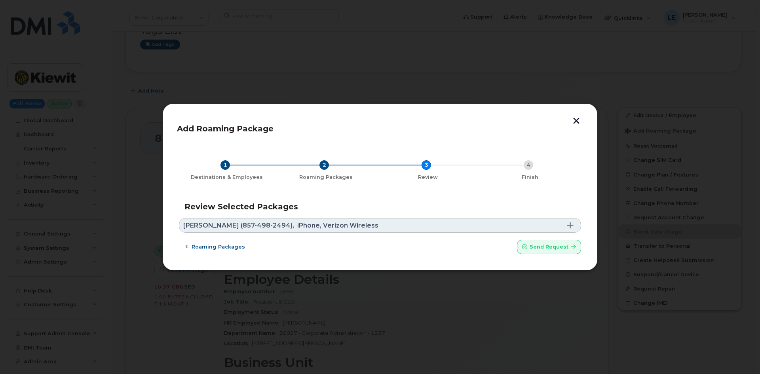
click at [329, 227] on span "iPhone, Verizon Wireless" at bounding box center [337, 226] width 81 height 6
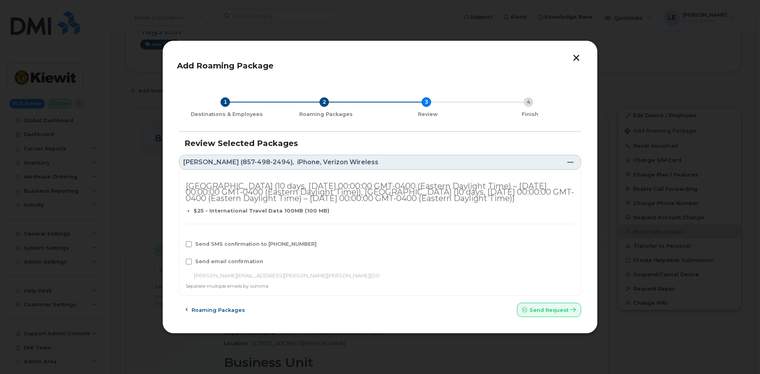
click at [308, 170] on div "Bahamas (10 days, Thu Sep 25 2025 00:00:00 GMT-0400 (Eastern Daylight Time) – S…" at bounding box center [380, 233] width 402 height 126
click at [305, 166] on link "RICK LANOHA (857-498-2494), iPhone, Verizon Wireless" at bounding box center [380, 162] width 402 height 15
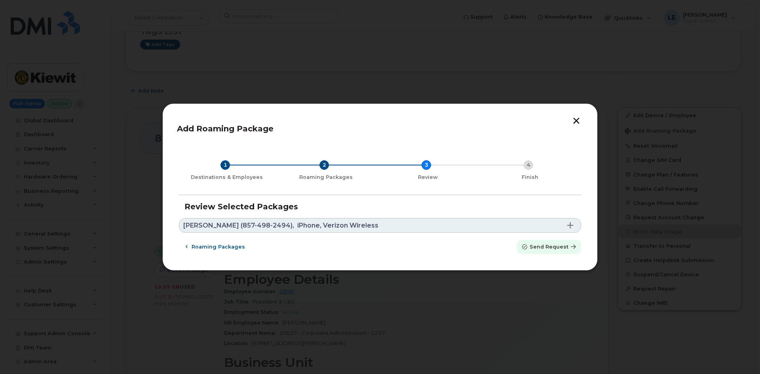
click at [563, 245] on span "Send request" at bounding box center [549, 247] width 39 height 8
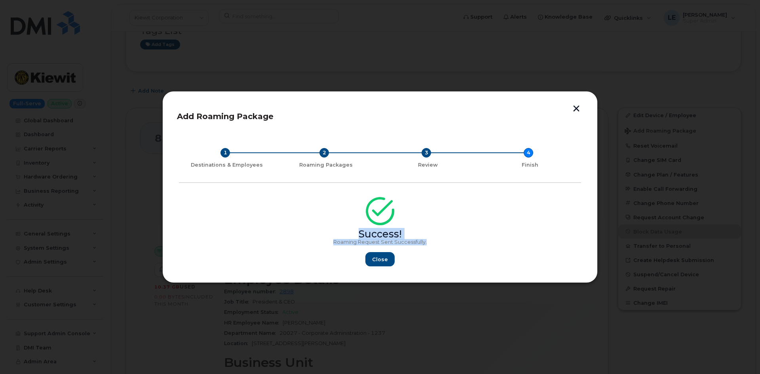
copy div "Success! Roaming Request Sent Successfully."
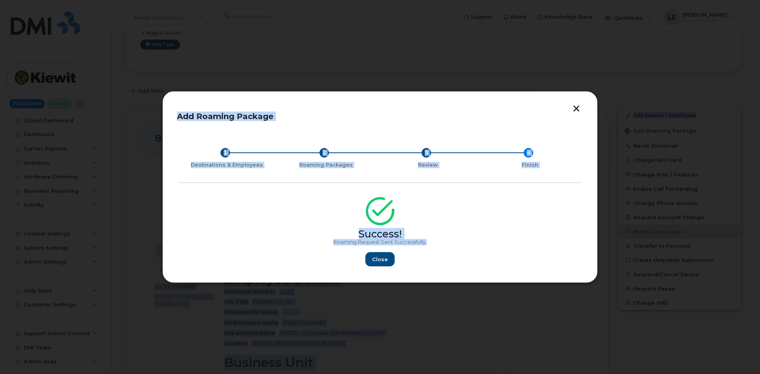
drag, startPoint x: 434, startPoint y: 243, endPoint x: -192, endPoint y: 267, distance: 627.0
click at [379, 257] on span "Close" at bounding box center [380, 260] width 16 height 8
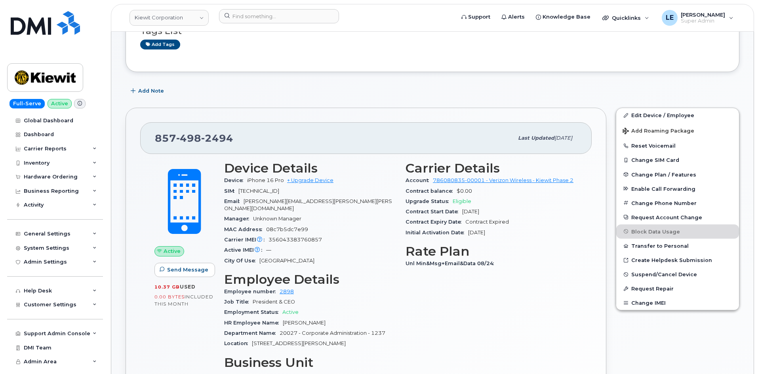
click at [317, 124] on div "857 498 2494 Last updated Sep 06, 2025" at bounding box center [365, 138] width 451 height 32
click at [487, 179] on link "786080835-00001 - Verizon Wireless - Kiewit Phase 2" at bounding box center [503, 180] width 141 height 6
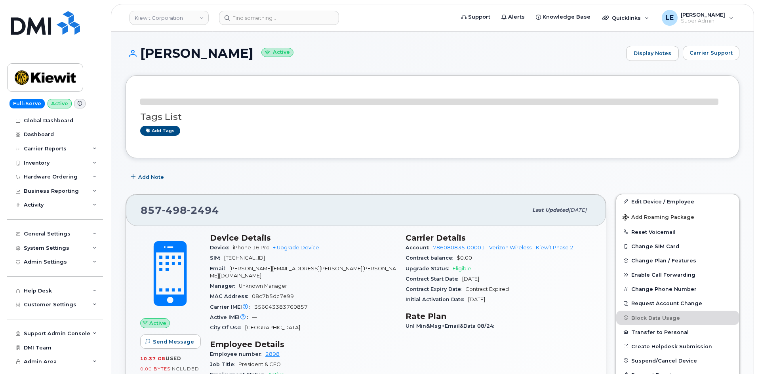
click at [309, 170] on div "Add Note" at bounding box center [433, 177] width 614 height 14
